Goal: Information Seeking & Learning: Learn about a topic

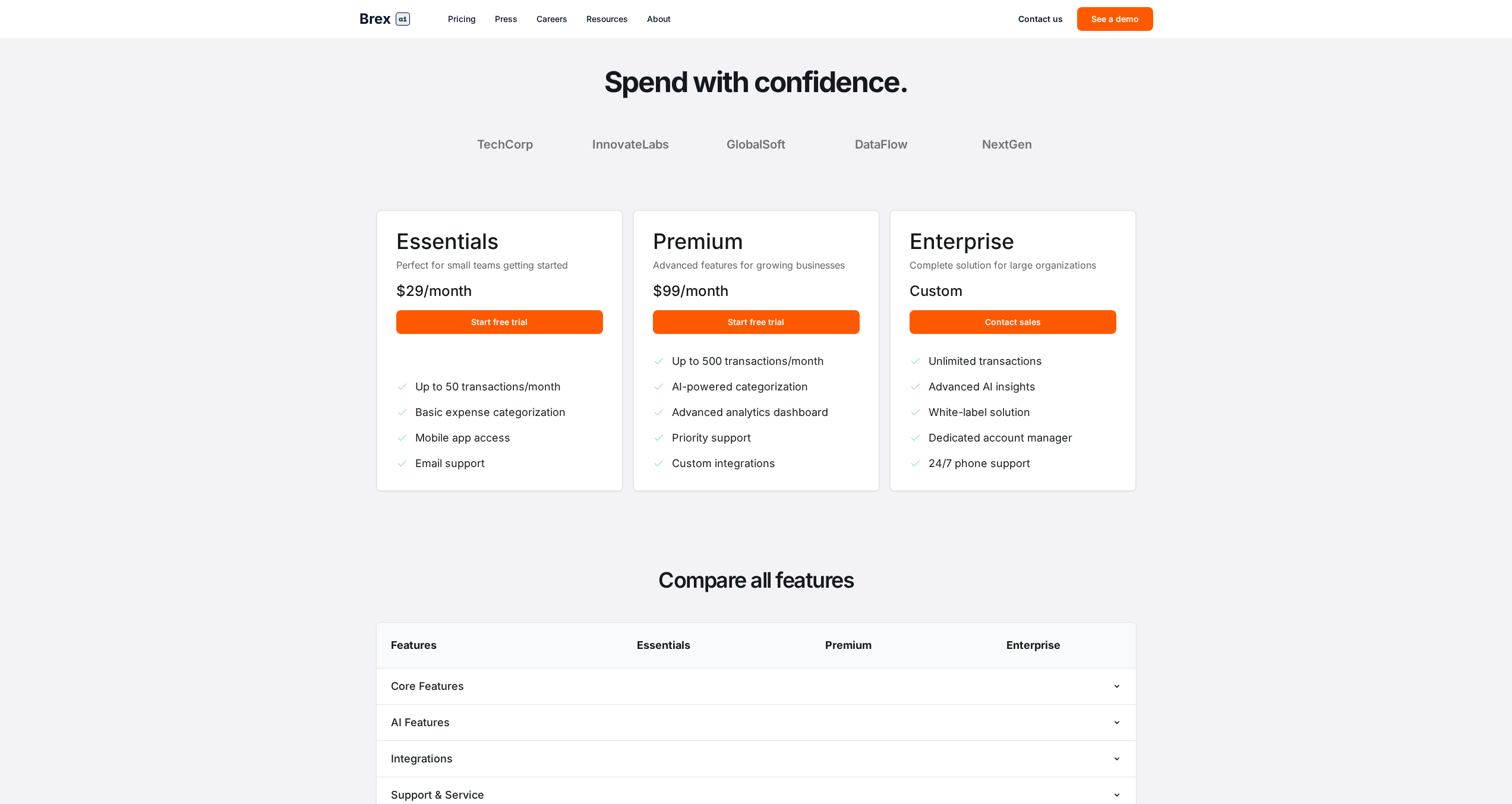
click at [1051, 265] on p "Complete solution for large organizations" at bounding box center [1012, 264] width 207 height 14
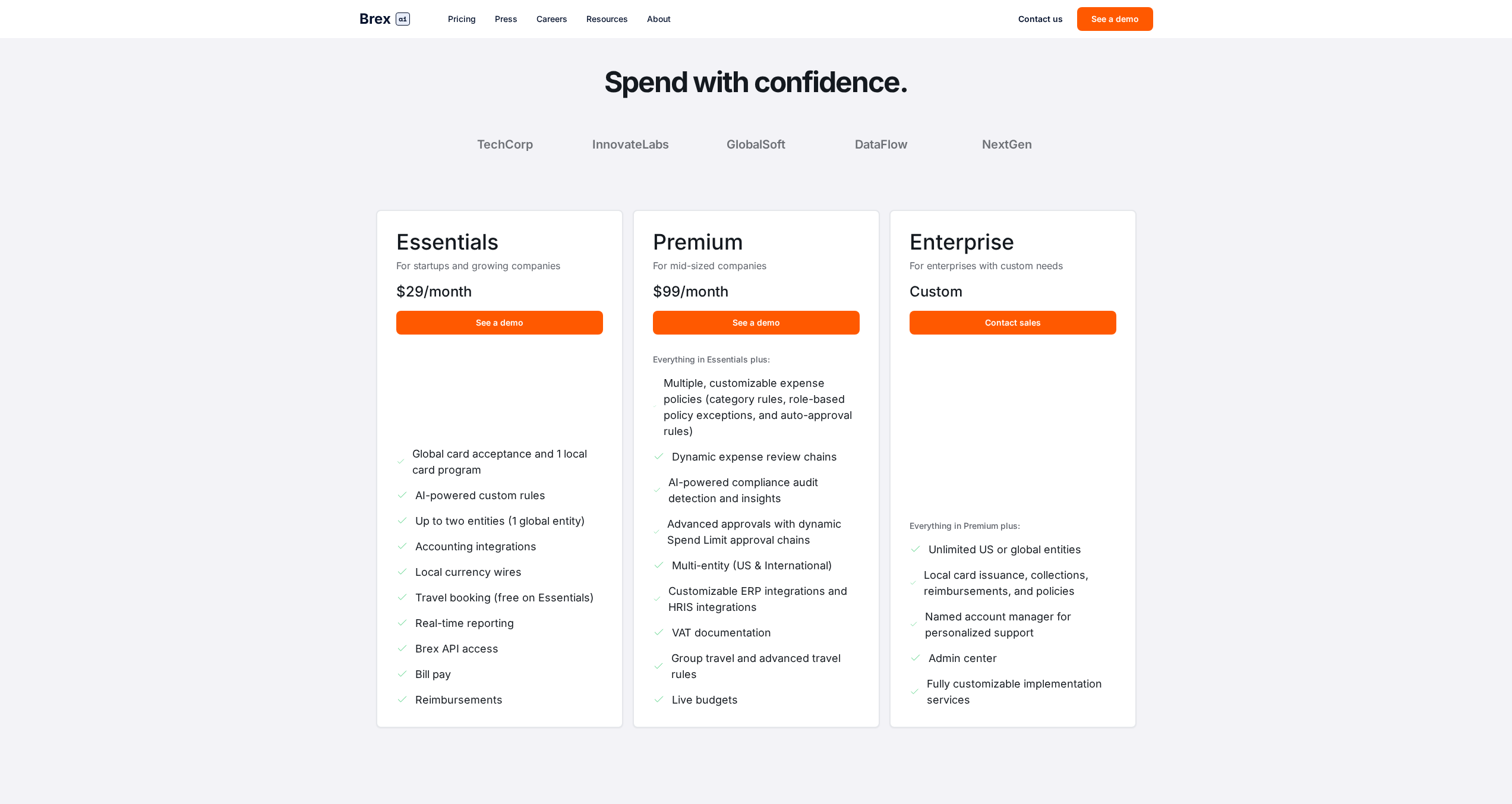
click at [757, 356] on h4 "Everything in Essentials plus:" at bounding box center [756, 359] width 207 height 12
click at [1005, 526] on h4 "Everything in Premium plus:" at bounding box center [1012, 525] width 207 height 12
click at [986, 242] on h3 "Enterprise" at bounding box center [1012, 242] width 207 height 24
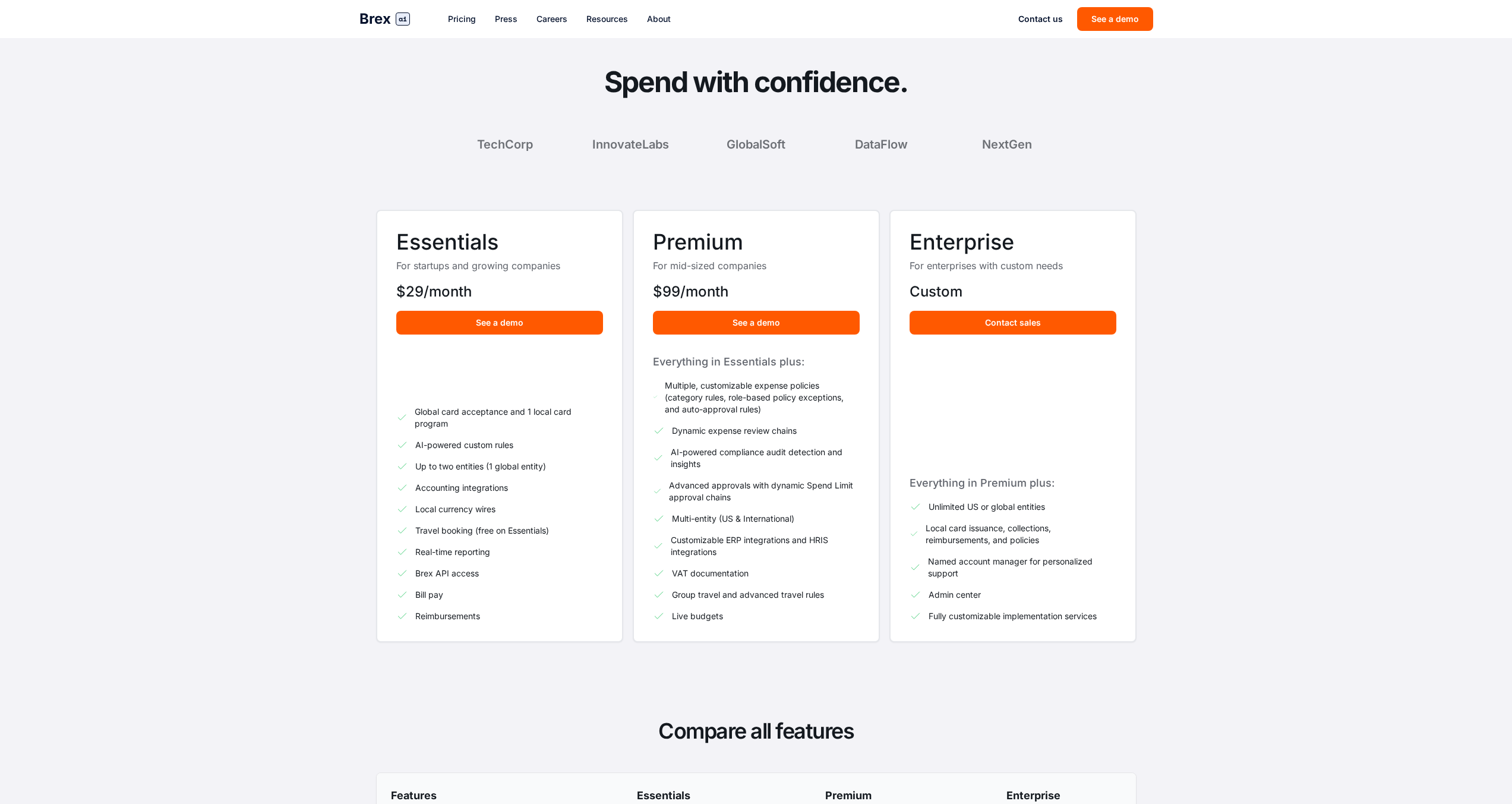
click at [729, 362] on h4 "Everything in Essentials plus:" at bounding box center [756, 362] width 207 height 17
click at [677, 398] on span "Multiple, customizable expense policies (category rules, role-based policy exce…" at bounding box center [762, 397] width 195 height 36
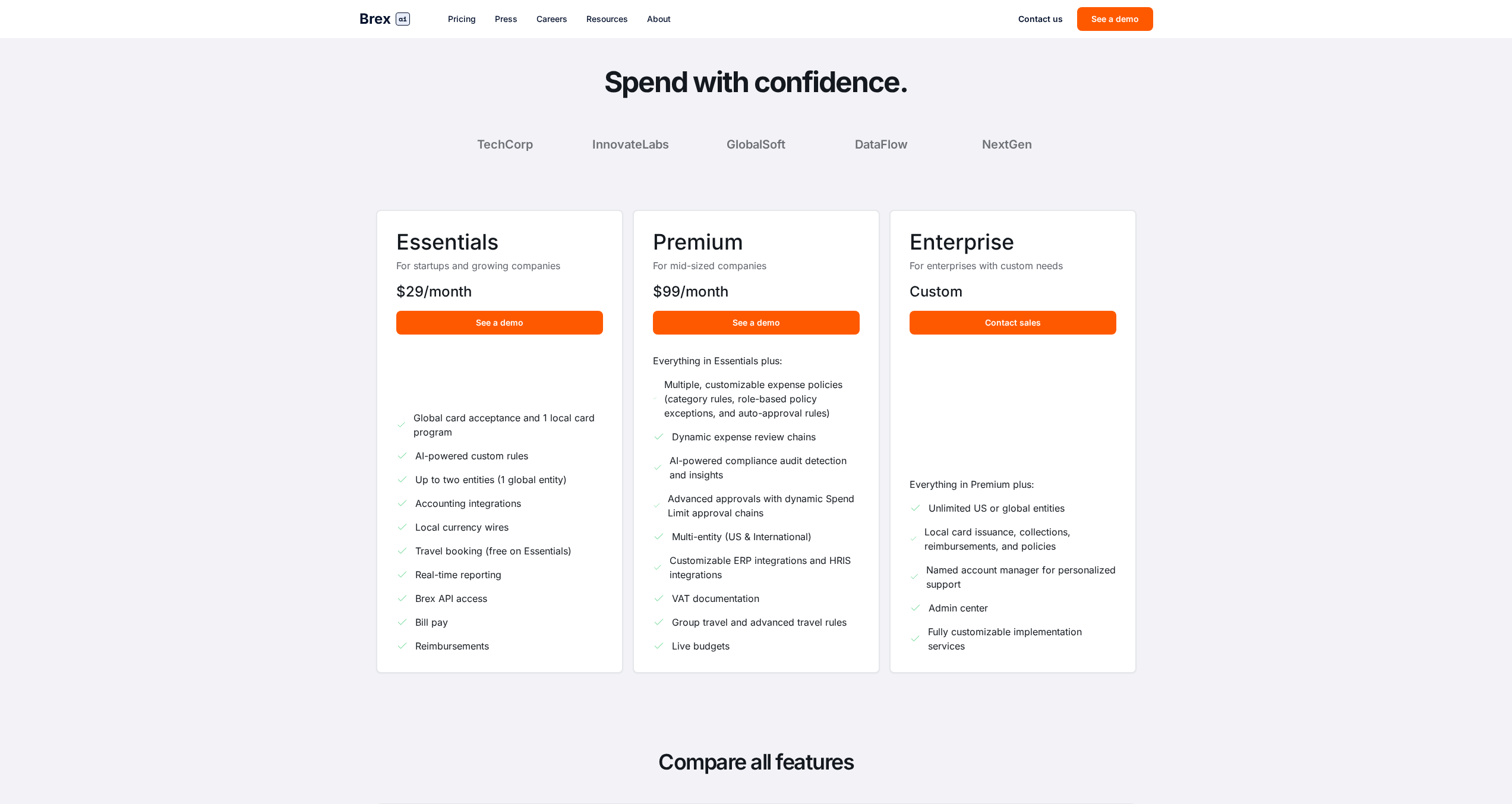
click at [763, 404] on span "Multiple, customizable expense policies (category rules, role-based policy exce…" at bounding box center [761, 398] width 195 height 42
click at [751, 362] on h4 "Everything in Essentials plus:" at bounding box center [756, 360] width 207 height 14
click at [799, 382] on span "Multiple, customizable expense policies (category rules, role-based policy exce…" at bounding box center [761, 398] width 195 height 42
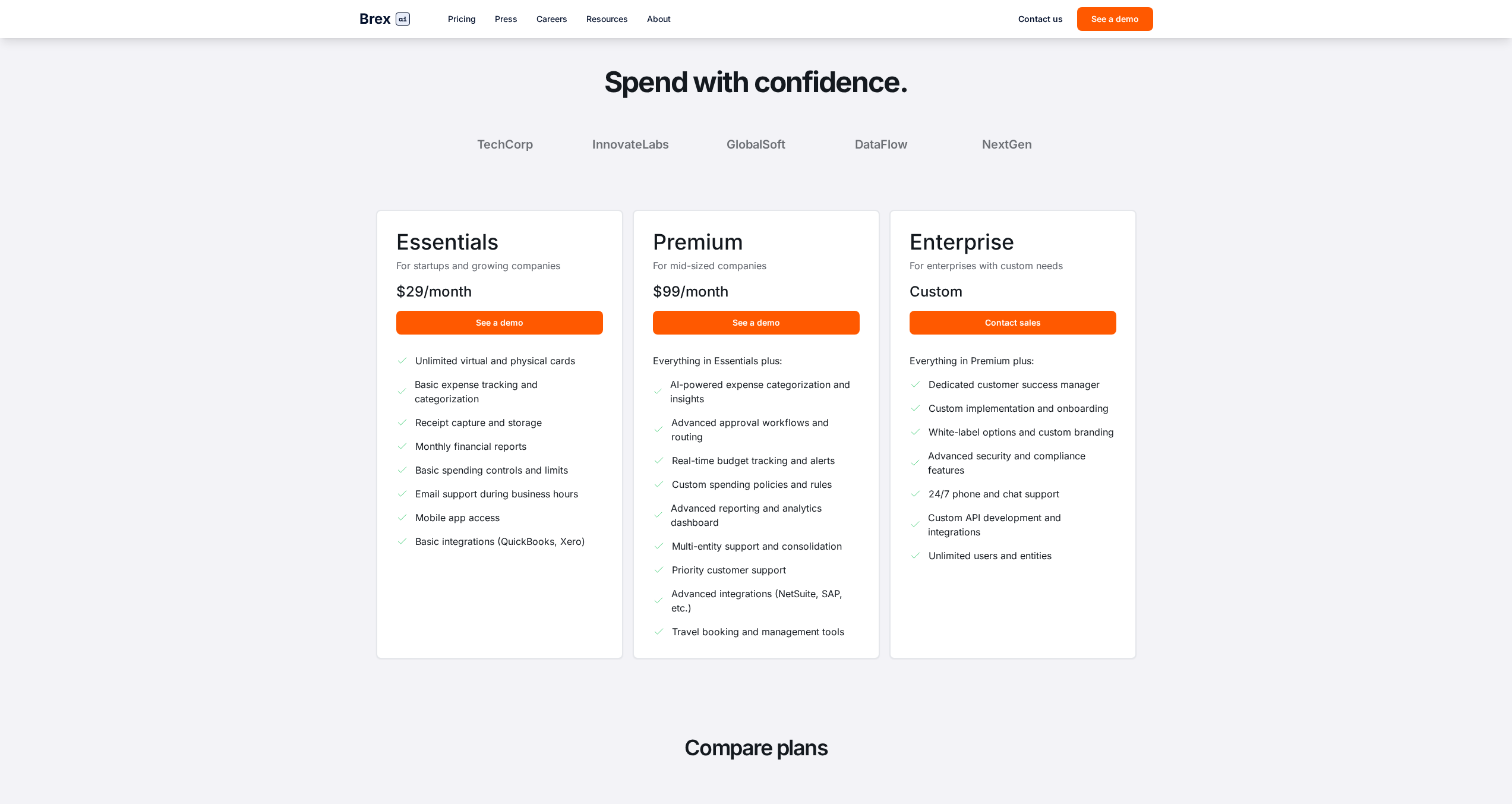
scroll to position [390, 0]
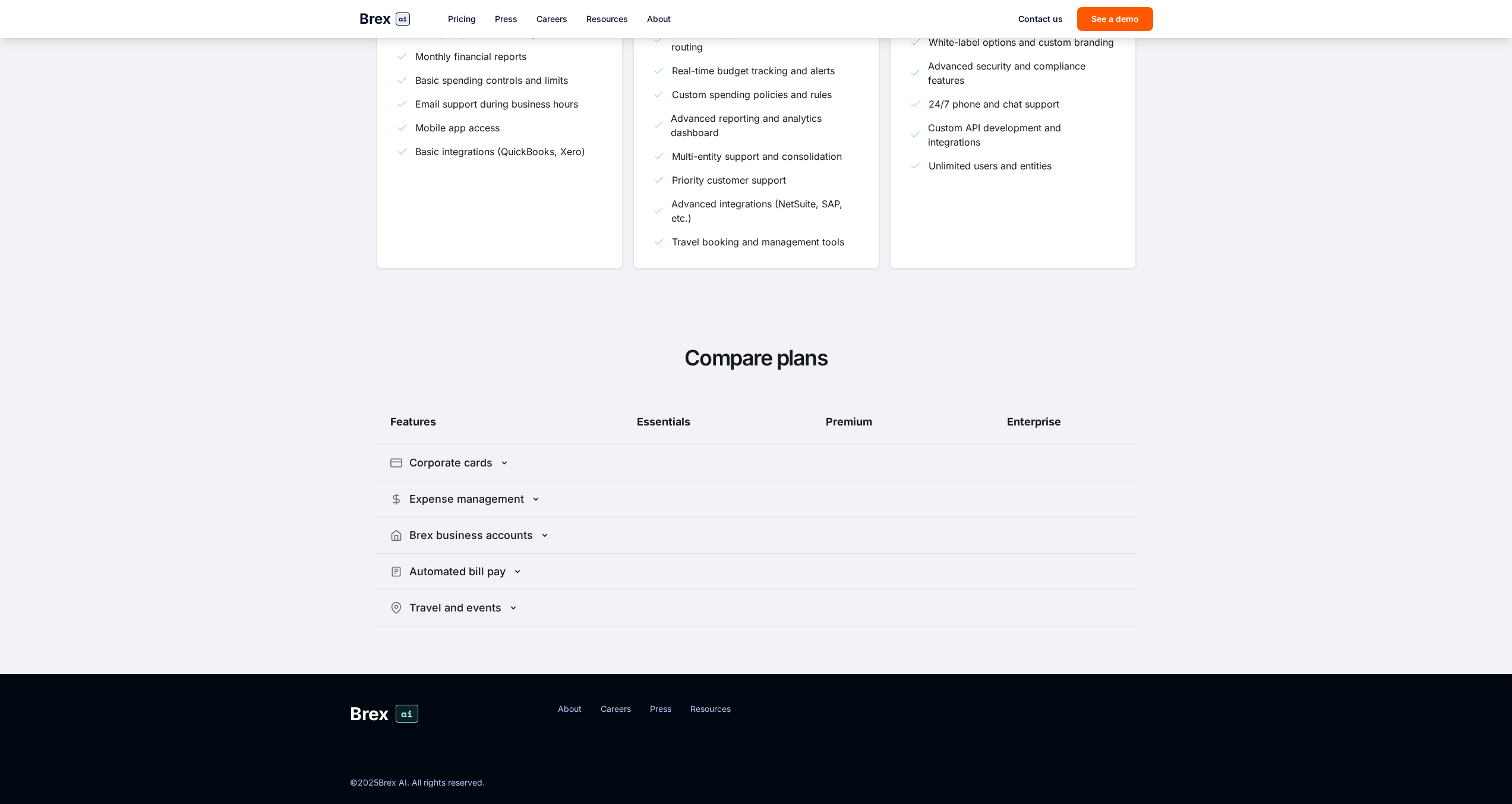
click at [648, 421] on div "Essentials" at bounding box center [664, 422] width 176 height 17
click at [438, 462] on button "Corporate cards" at bounding box center [756, 462] width 761 height 36
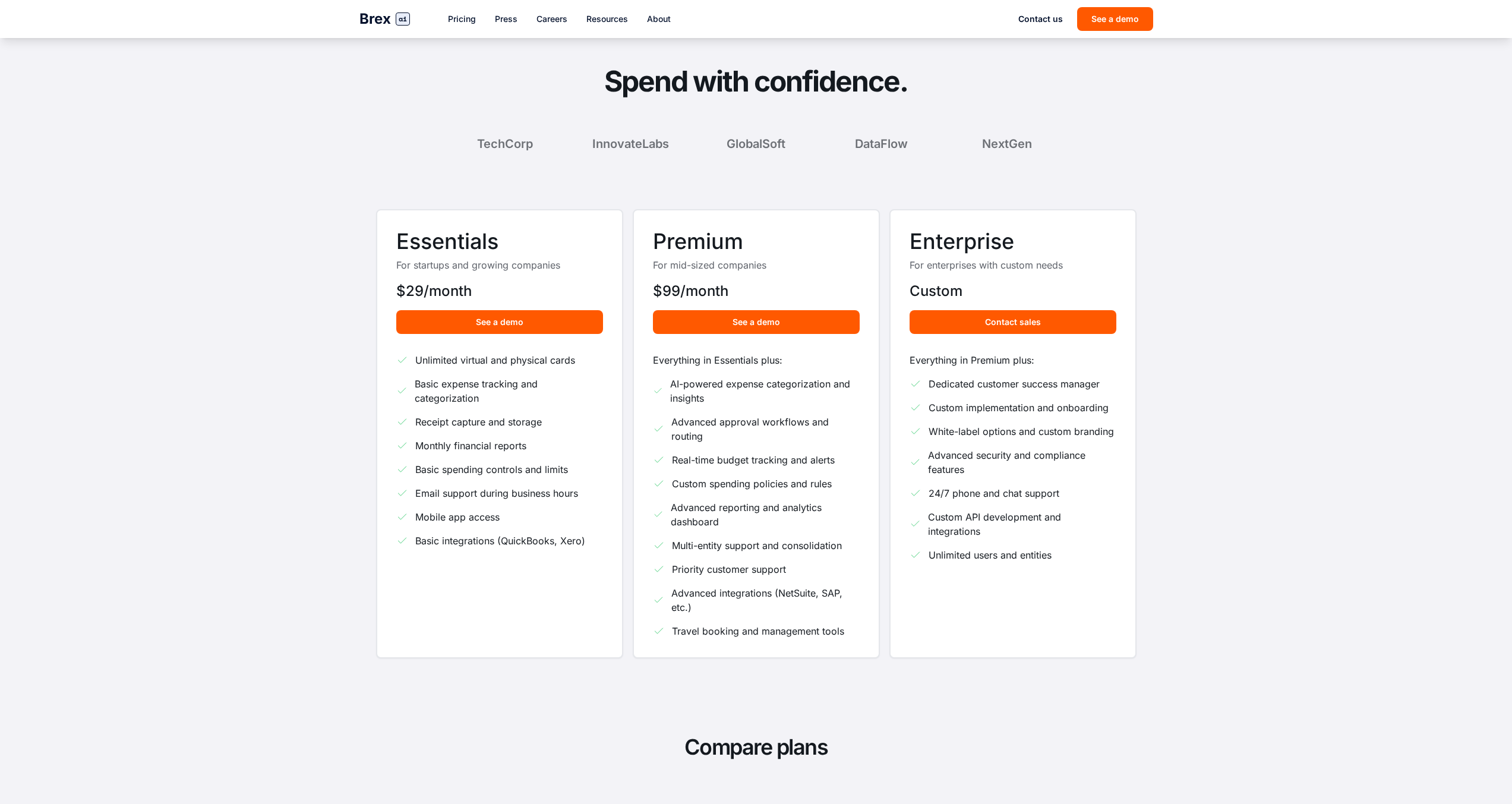
scroll to position [403, 0]
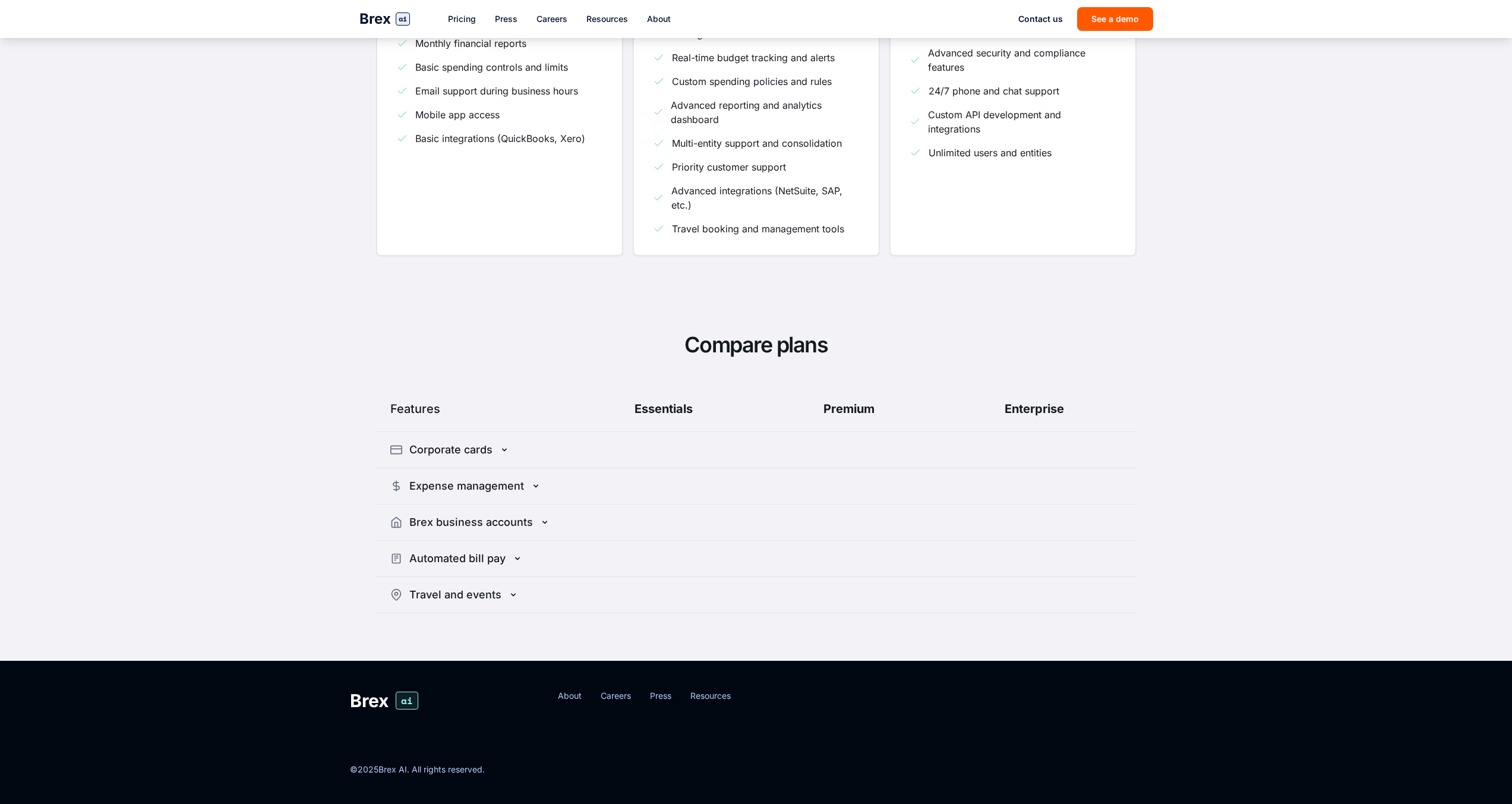
click at [1387, 3] on header "Brex ai Pricing Press Careers Resources About Contact us See a demo" at bounding box center [756, 19] width 1512 height 38
click at [845, 414] on div "Premium" at bounding box center [850, 409] width 176 height 17
